Goal: Use online tool/utility

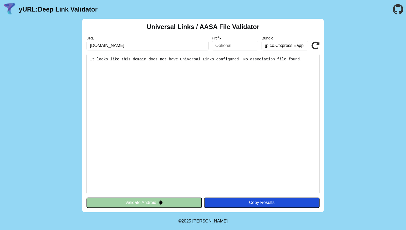
click at [235, 73] on pre "It looks like this domain does not have Universal Links configured. No associat…" at bounding box center [202, 124] width 233 height 141
click at [272, 43] on input "jp.co.Ctxpress.Eapplication.for.promoter" at bounding box center [285, 46] width 47 height 10
click at [282, 46] on input "jp.co.Ctxpress.Eapplication.for.promoter" at bounding box center [285, 46] width 47 height 10
click at [273, 45] on input "jp.co.Ctxpress.Eapplication.for.promoter" at bounding box center [285, 46] width 47 height 10
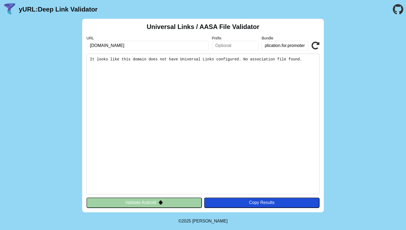
drag, startPoint x: 273, startPoint y: 45, endPoint x: 308, endPoint y: 50, distance: 35.2
click at [308, 50] on div "URL [DOMAIN_NAME] Prefix Bundle jp.co.Ctxpress.Eapplication.for.promoter Valida…" at bounding box center [202, 43] width 233 height 15
click at [291, 44] on input "jp.co.Ctxpress.Eapplication.for.promoter" at bounding box center [285, 46] width 47 height 10
drag, startPoint x: 161, startPoint y: 60, endPoint x: 218, endPoint y: 60, distance: 56.4
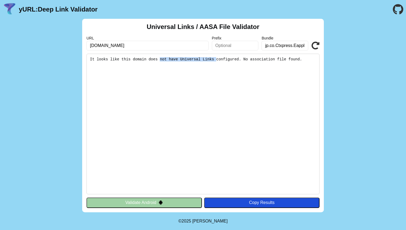
click at [218, 60] on pre "It looks like this domain does not have Universal Links configured. No associat…" at bounding box center [202, 124] width 233 height 141
drag, startPoint x: 218, startPoint y: 60, endPoint x: 283, endPoint y: 60, distance: 65.8
click at [283, 60] on pre "It looks like this domain does not have Universal Links configured. No associat…" at bounding box center [202, 124] width 233 height 141
